Goal: Leave review/rating: Share an evaluation or opinion about a product, service, or content

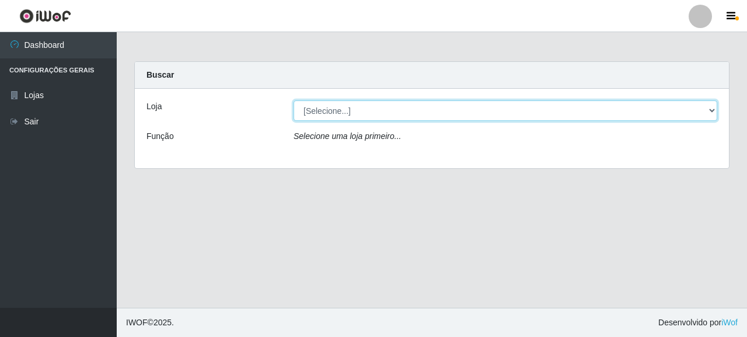
click at [342, 102] on select "[Selecione...] Supermercado Queiroz - [GEOGRAPHIC_DATA]" at bounding box center [506, 110] width 424 height 20
click at [363, 113] on select "[Selecione...] Supermercado Queiroz - [GEOGRAPHIC_DATA]" at bounding box center [506, 110] width 424 height 20
select select "496"
click at [294, 100] on select "[Selecione...] Supermercado Queiroz - [GEOGRAPHIC_DATA]" at bounding box center [506, 110] width 424 height 20
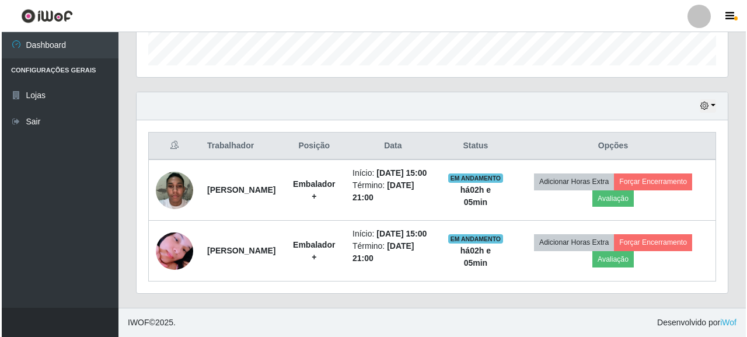
scroll to position [242, 592]
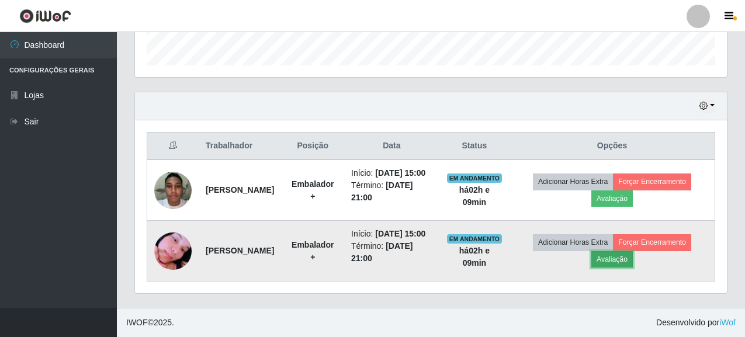
click at [627, 251] on button "Avaliação" at bounding box center [611, 259] width 41 height 16
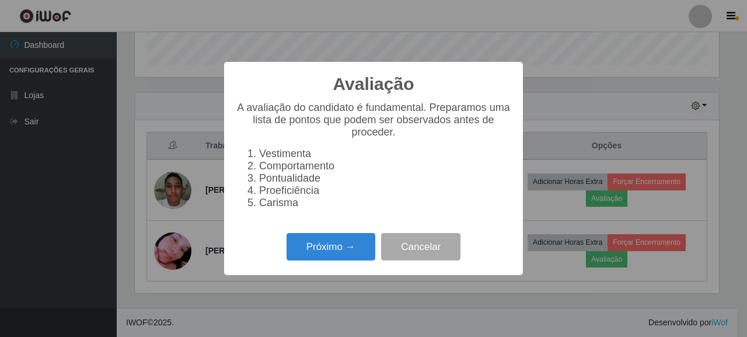
scroll to position [242, 585]
click at [331, 255] on button "Próximo →" at bounding box center [331, 246] width 89 height 27
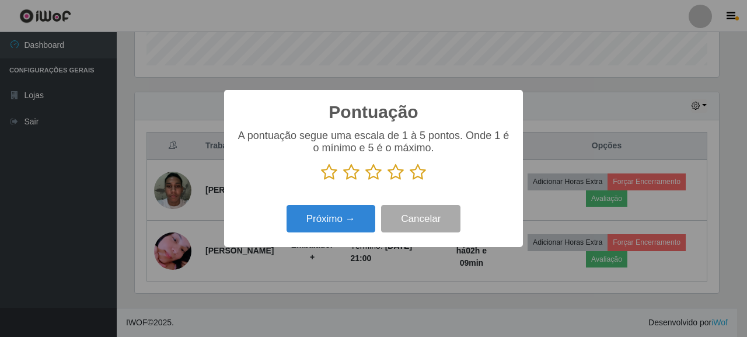
scroll to position [583699, 583357]
click at [382, 173] on p at bounding box center [374, 173] width 276 height 18
click at [375, 172] on icon at bounding box center [374, 173] width 16 height 18
click at [366, 181] on input "radio" at bounding box center [366, 181] width 0 height 0
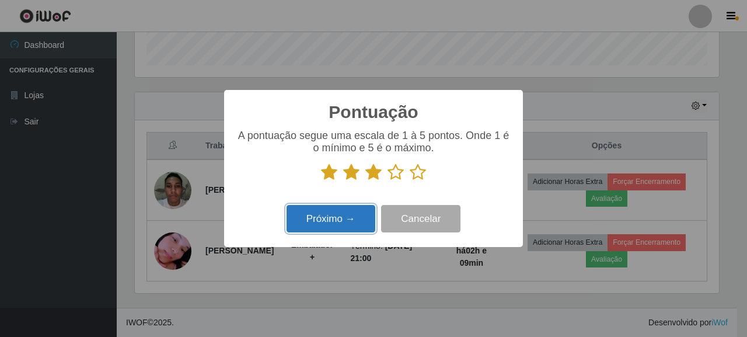
click at [348, 222] on button "Próximo →" at bounding box center [331, 218] width 89 height 27
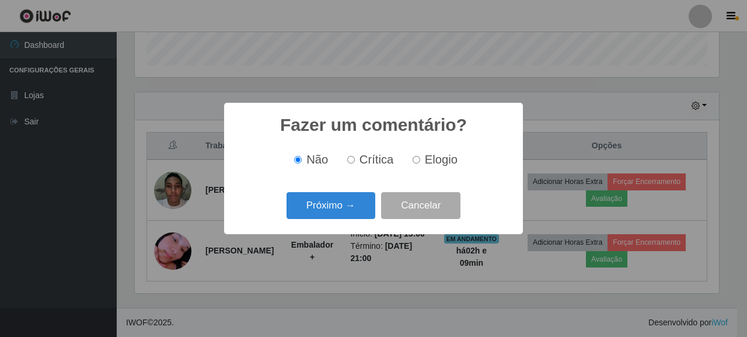
click at [361, 157] on span "Crítica" at bounding box center [377, 159] width 34 height 13
click at [355, 157] on input "Crítica" at bounding box center [351, 160] width 8 height 8
radio input "true"
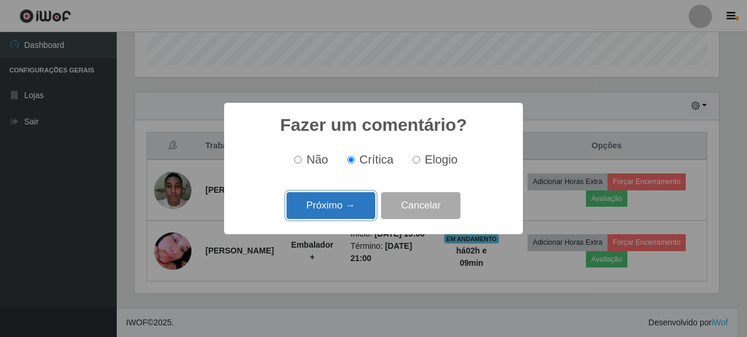
click at [347, 206] on button "Próximo →" at bounding box center [331, 205] width 89 height 27
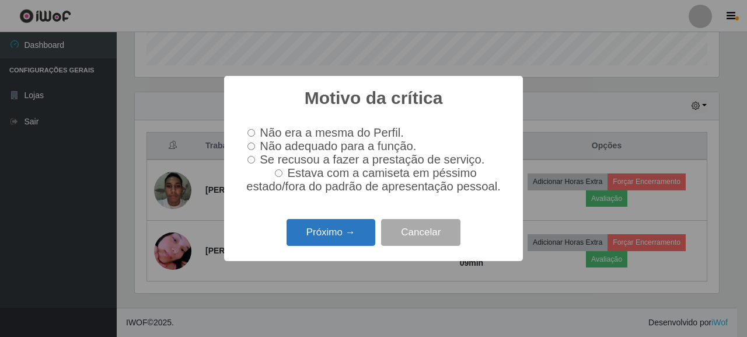
click at [357, 232] on button "Próximo →" at bounding box center [331, 232] width 89 height 27
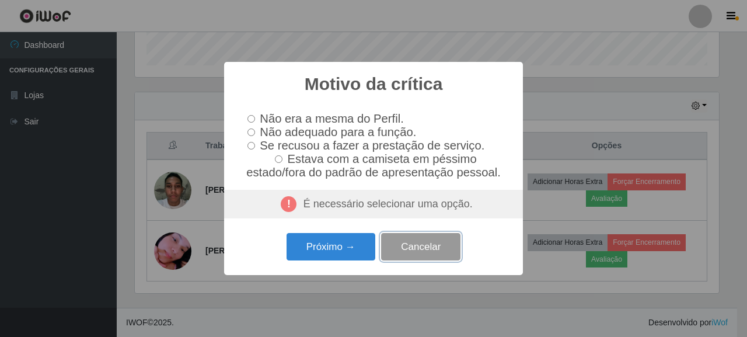
click at [420, 255] on button "Cancelar" at bounding box center [420, 246] width 79 height 27
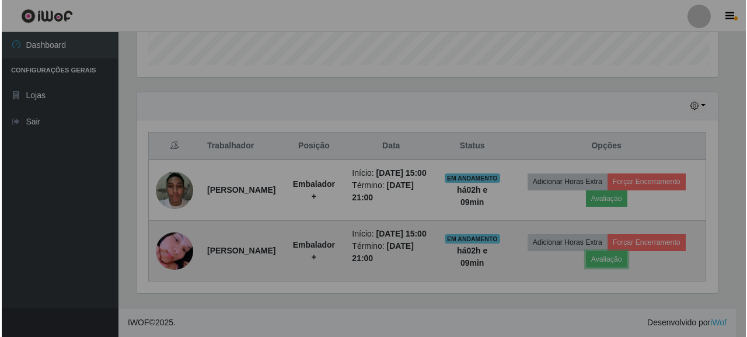
scroll to position [242, 592]
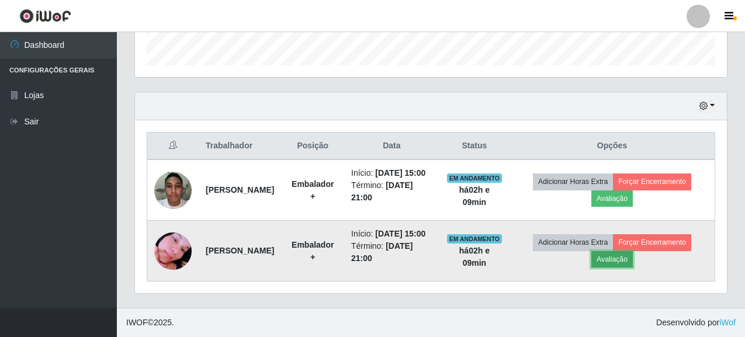
click at [625, 251] on button "Avaliação" at bounding box center [611, 259] width 41 height 16
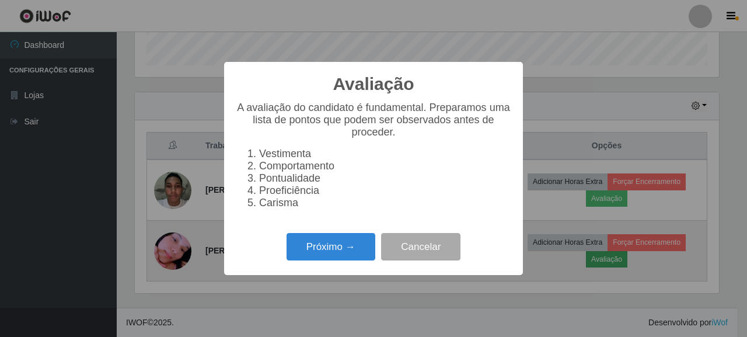
scroll to position [242, 585]
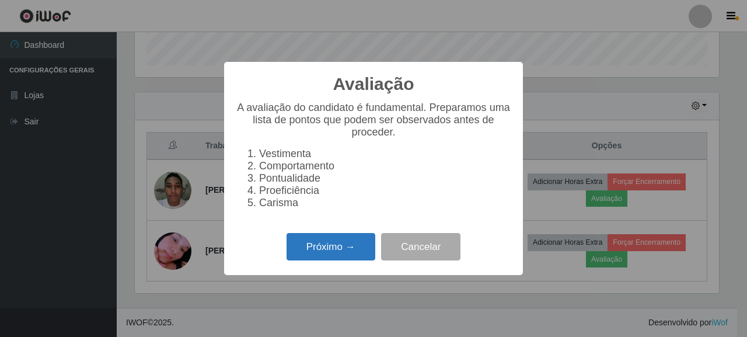
click at [327, 247] on button "Próximo →" at bounding box center [331, 246] width 89 height 27
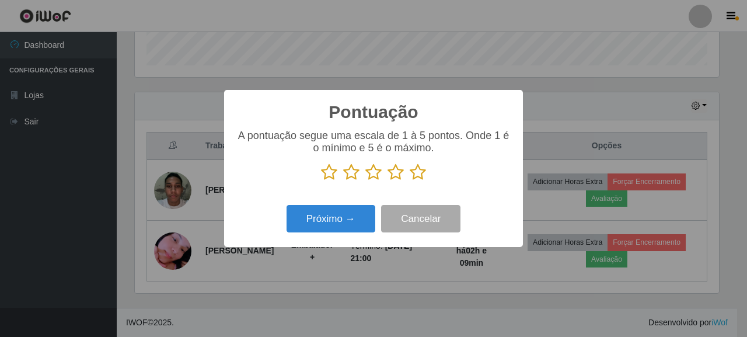
click at [360, 176] on p at bounding box center [374, 173] width 276 height 18
click at [402, 169] on icon at bounding box center [396, 173] width 16 height 18
click at [388, 181] on input "radio" at bounding box center [388, 181] width 0 height 0
click at [376, 176] on icon at bounding box center [374, 173] width 16 height 18
click at [366, 181] on input "radio" at bounding box center [366, 181] width 0 height 0
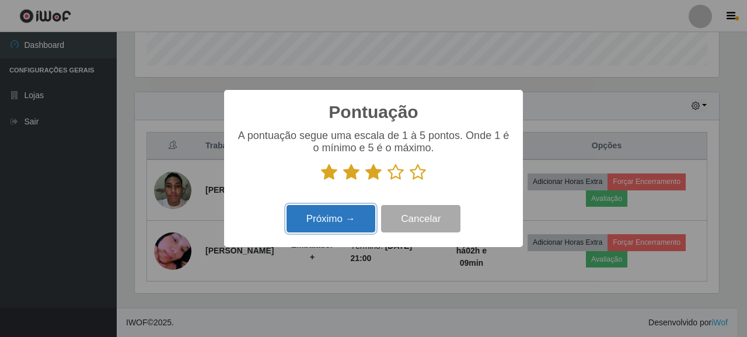
click at [357, 208] on button "Próximo →" at bounding box center [331, 218] width 89 height 27
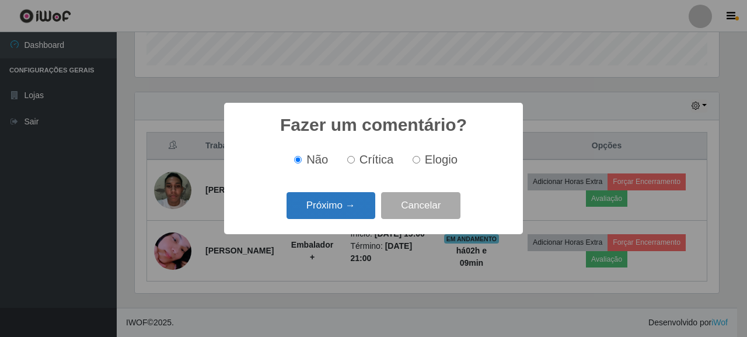
click at [349, 201] on button "Próximo →" at bounding box center [331, 205] width 89 height 27
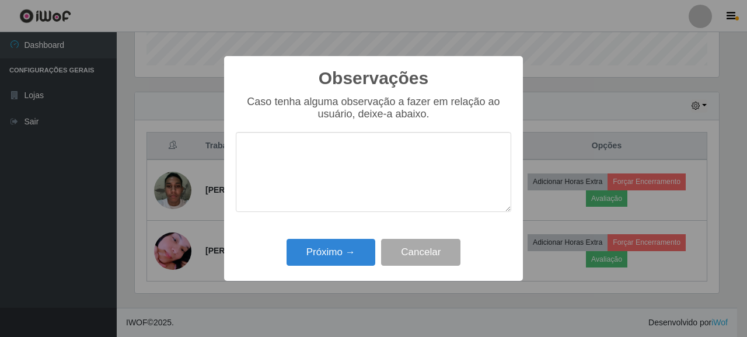
click at [312, 148] on textarea at bounding box center [374, 172] width 276 height 80
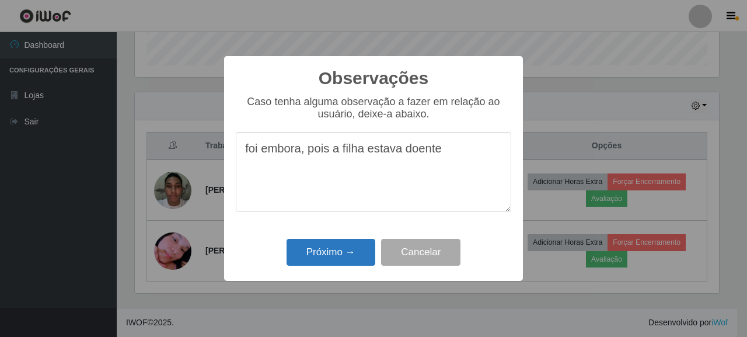
type textarea "foi embora, pois a filha estava doente"
click at [314, 256] on button "Próximo →" at bounding box center [331, 252] width 89 height 27
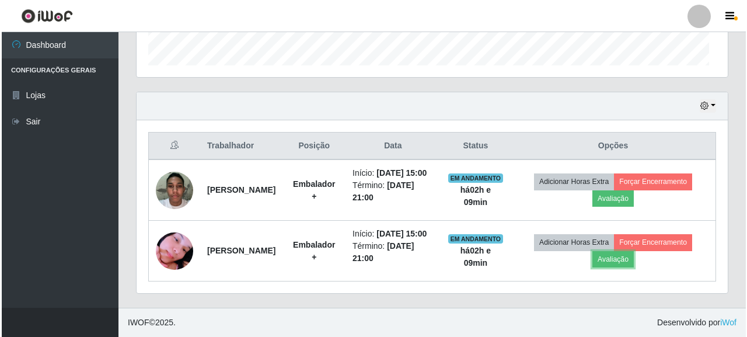
scroll to position [242, 592]
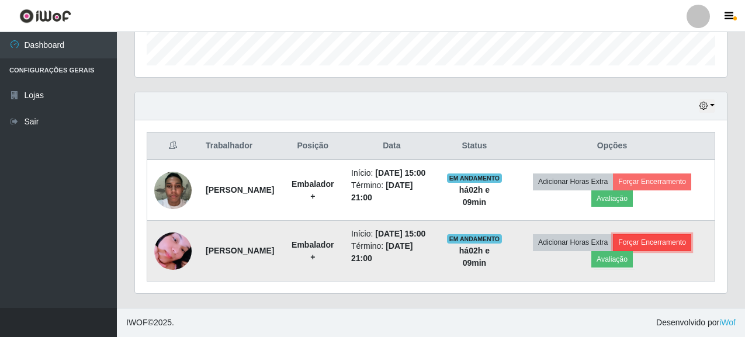
click at [686, 235] on button "Forçar Encerramento" at bounding box center [652, 242] width 78 height 16
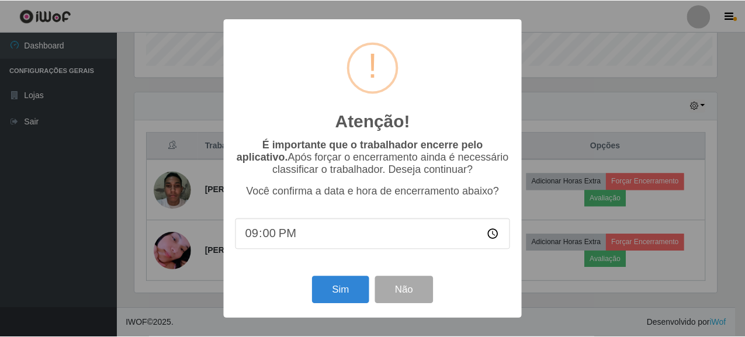
scroll to position [242, 585]
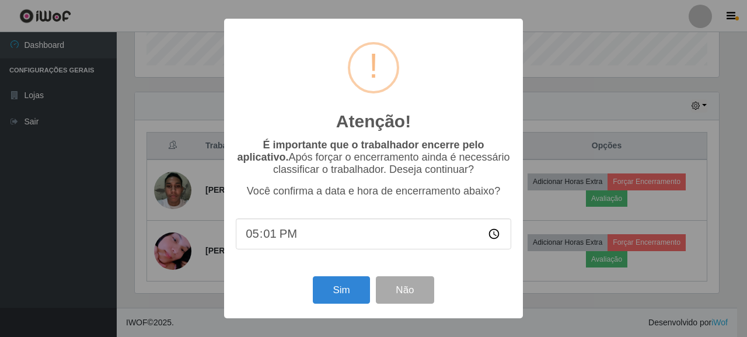
type input "17:10"
click at [339, 286] on button "Sim" at bounding box center [341, 289] width 57 height 27
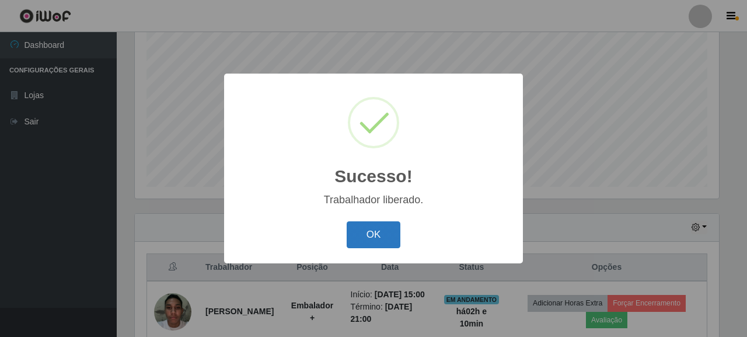
click at [363, 235] on button "OK" at bounding box center [374, 234] width 54 height 27
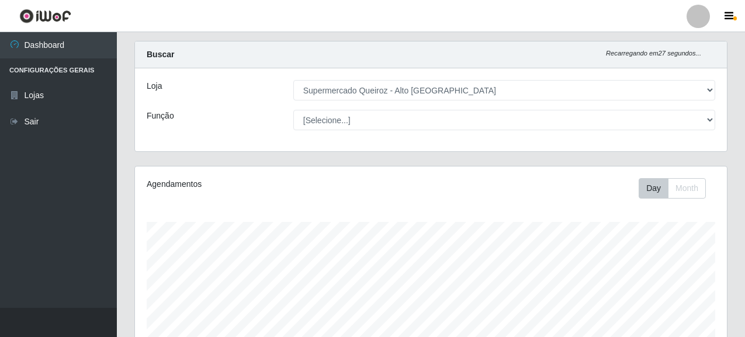
scroll to position [0, 0]
